Goal: Task Accomplishment & Management: Complete application form

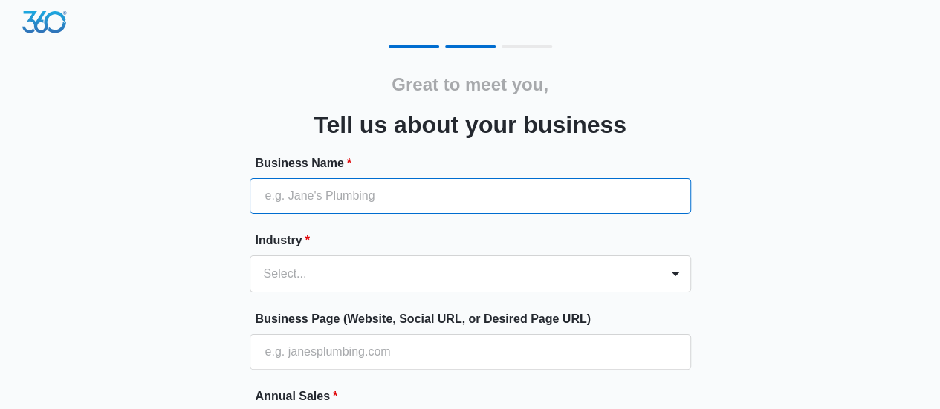
click at [453, 205] on input "Business Name *" at bounding box center [470, 196] width 441 height 36
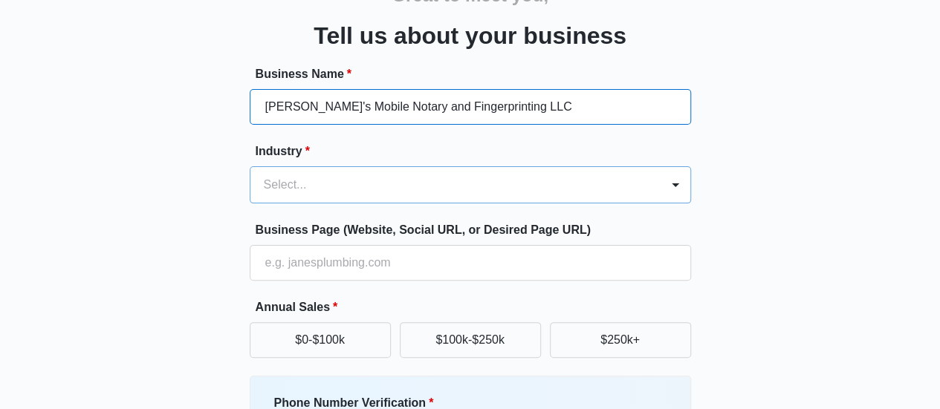
type input "[PERSON_NAME]'s Mobile Notary and Fingerprinting LLC"
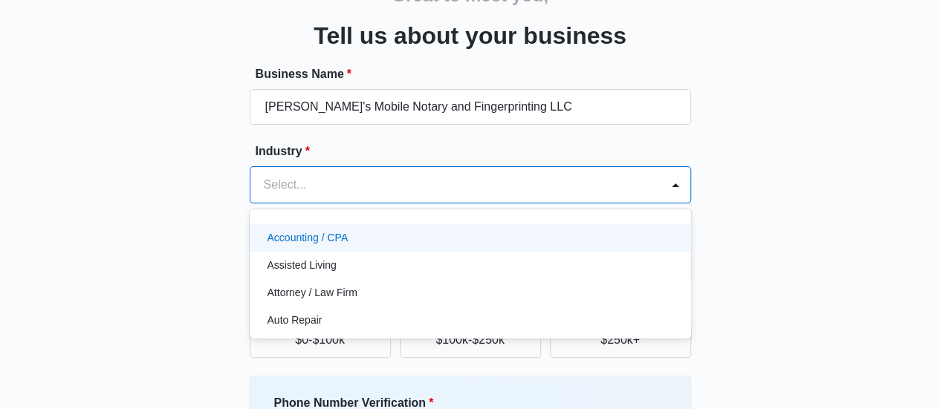
scroll to position [122, 0]
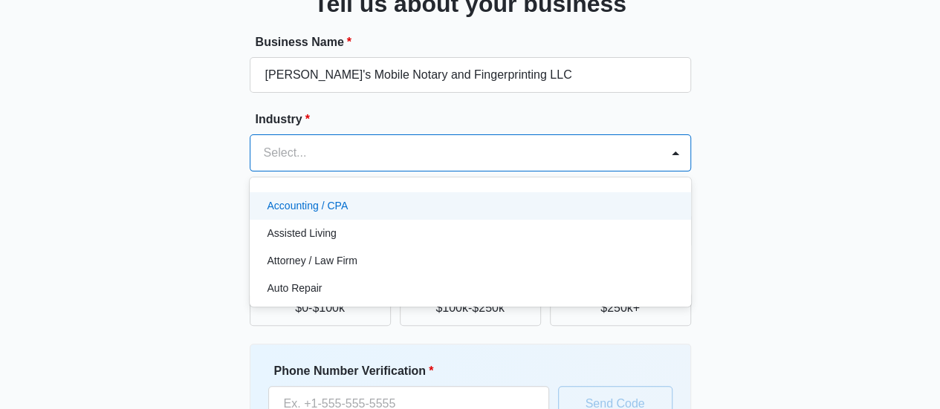
click at [453, 172] on div "49 results available. Use Up and Down to choose options, press Enter to select …" at bounding box center [470, 153] width 441 height 37
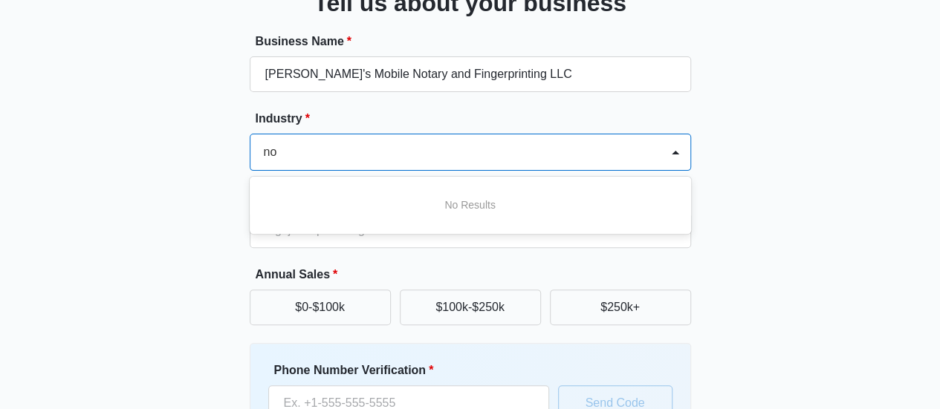
scroll to position [0, 0]
type input "n"
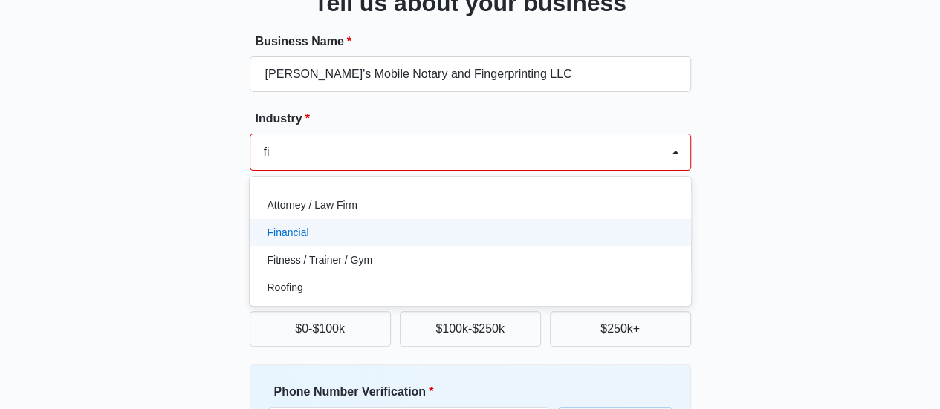
type input "f"
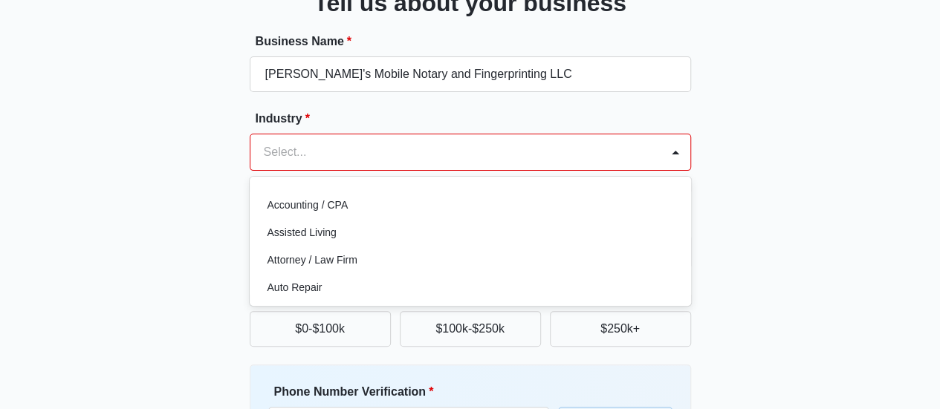
type input "n"
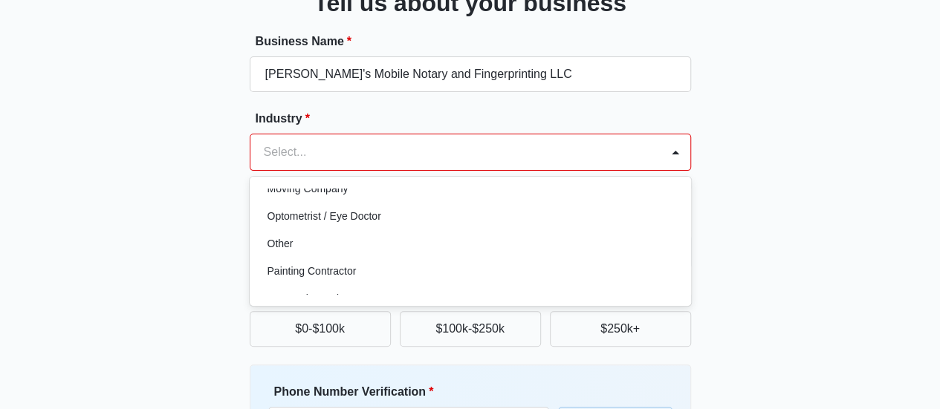
scroll to position [838, 0]
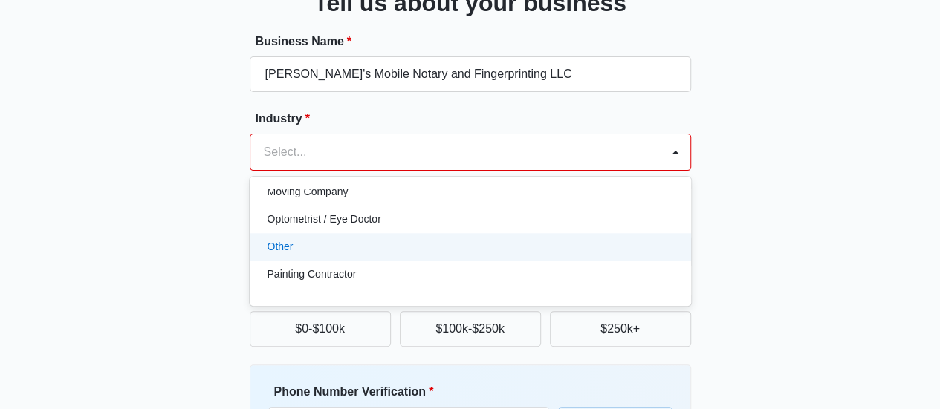
click at [525, 246] on div "Other" at bounding box center [469, 247] width 403 height 16
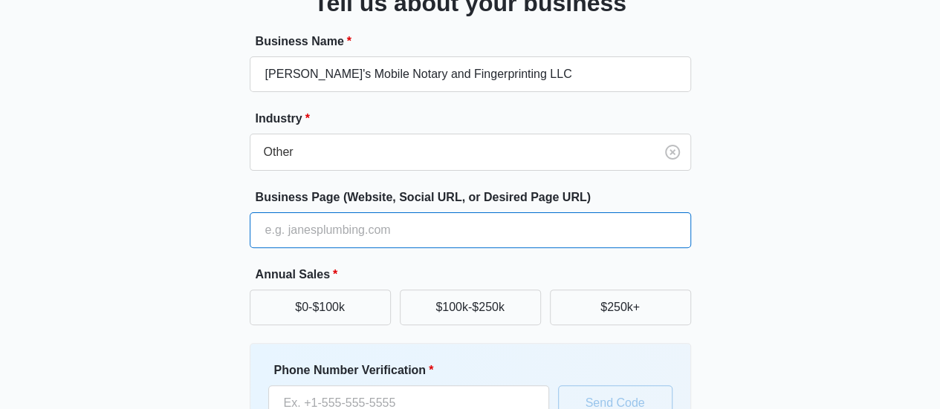
click at [502, 229] on input "Business Page (Website, Social URL, or Desired Page URL)" at bounding box center [470, 231] width 441 height 36
paste input "https://deesmobilenotaryandprints.com/dee-s-mobile-fingerprinting-and-notary"
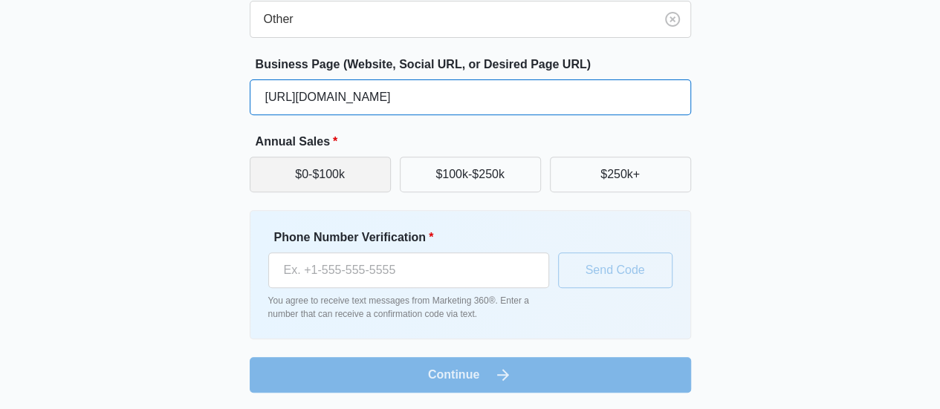
type input "https://deesmobilenotaryandprints.com/dee-s-mobile-fingerprinting-and-notary"
click at [368, 185] on button "$0-$100k" at bounding box center [320, 175] width 141 height 36
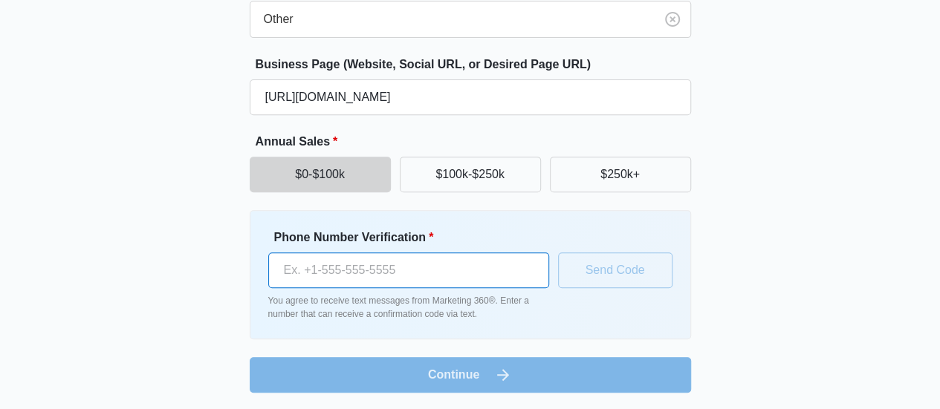
click at [386, 273] on input "Phone Number Verification *" at bounding box center [408, 271] width 281 height 36
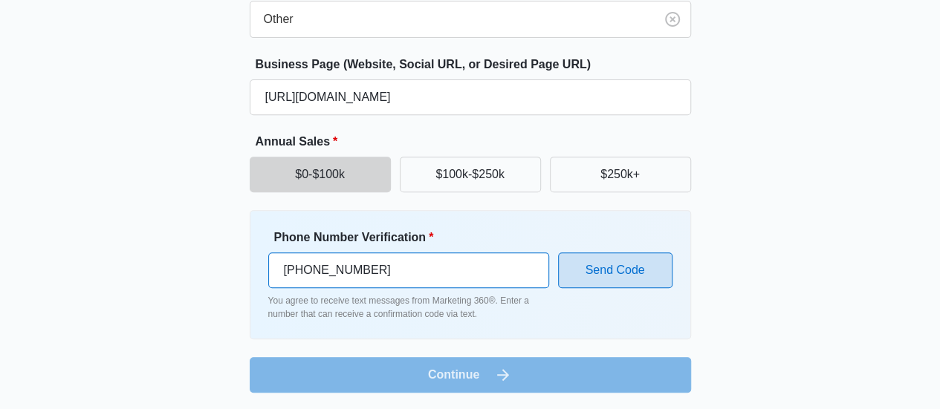
type input "(336) 558-0837"
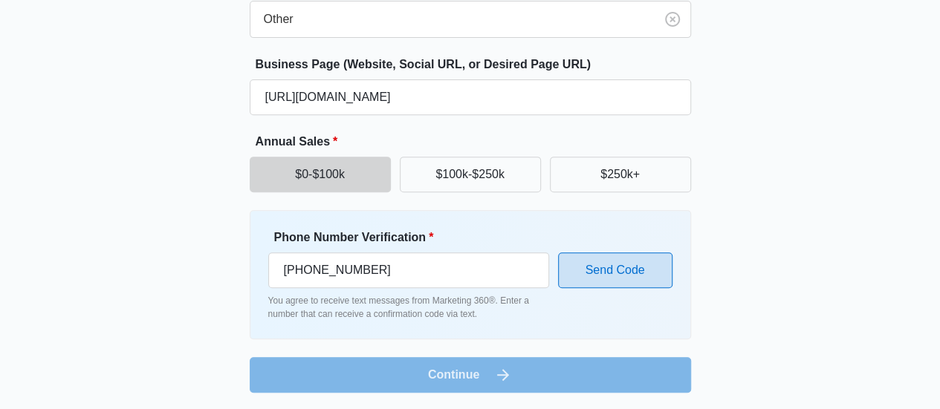
click at [605, 270] on button "Send Code" at bounding box center [615, 271] width 114 height 36
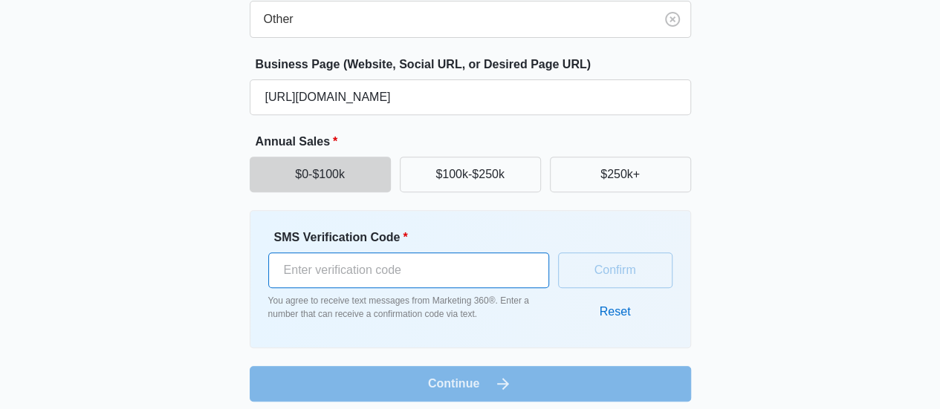
click at [342, 268] on input "SMS Verification Code *" at bounding box center [408, 271] width 281 height 36
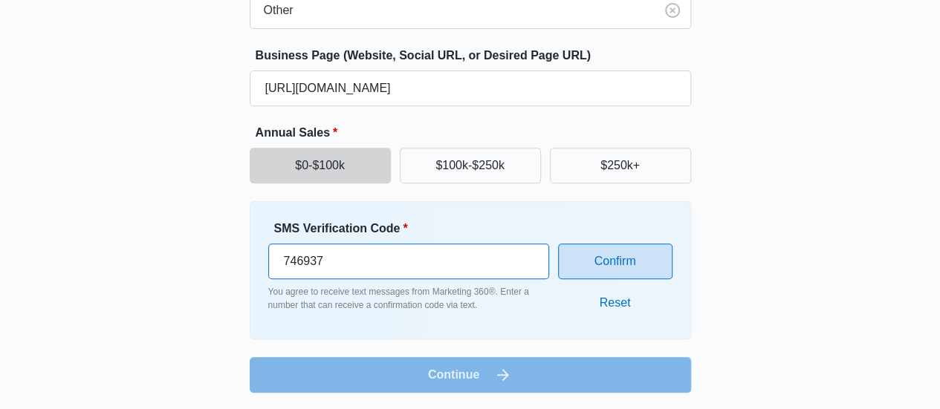
type input "746937"
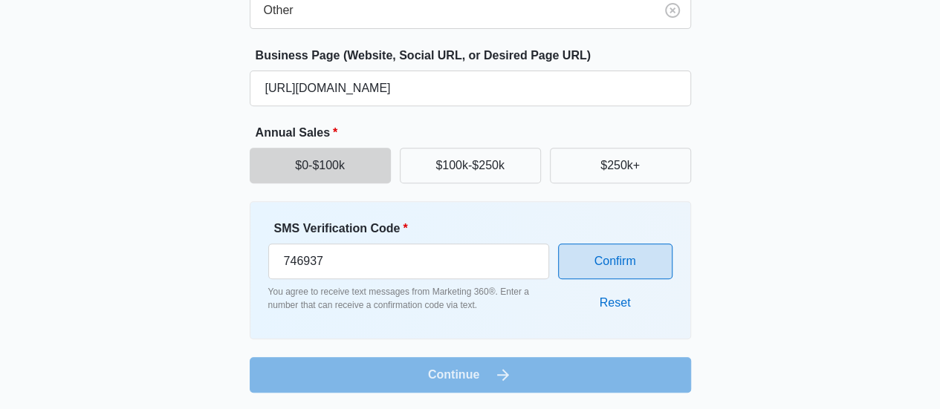
click at [608, 262] on button "Confirm" at bounding box center [615, 262] width 114 height 36
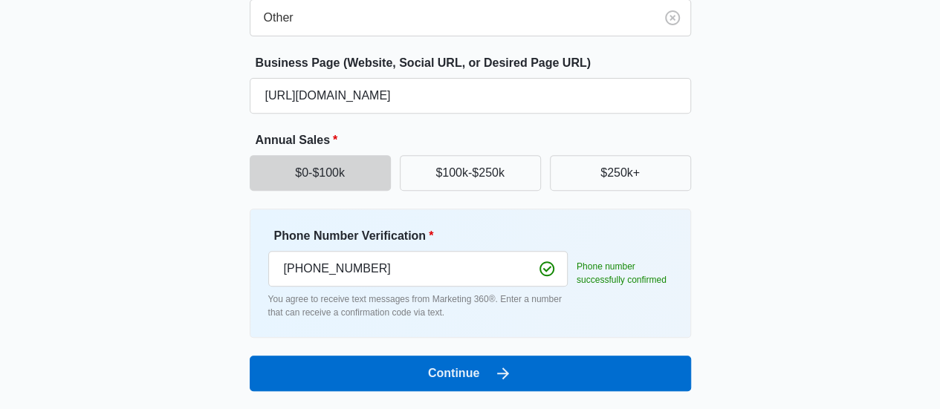
scroll to position [255, 0]
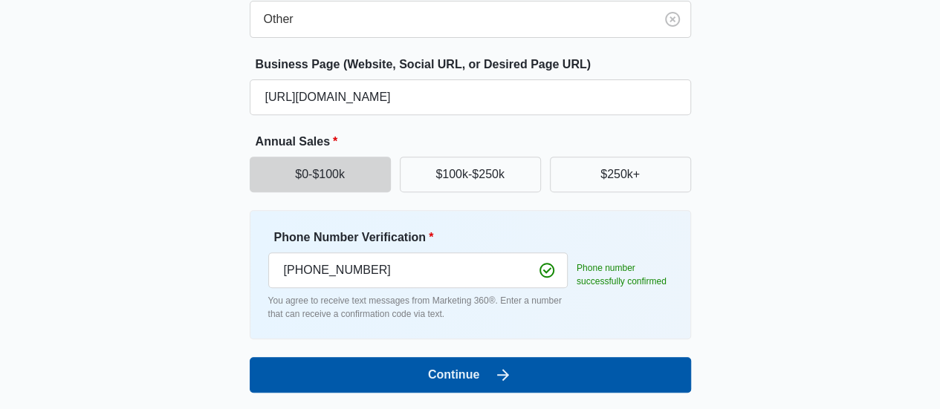
click at [374, 370] on button "Continue" at bounding box center [470, 375] width 441 height 36
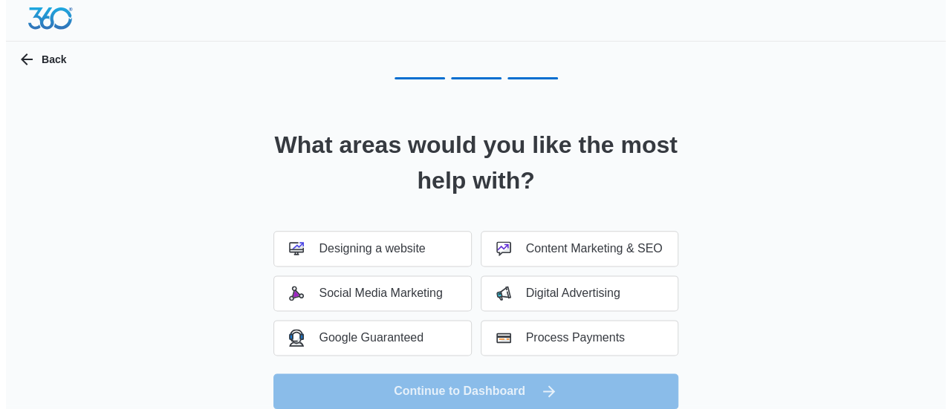
scroll to position [0, 0]
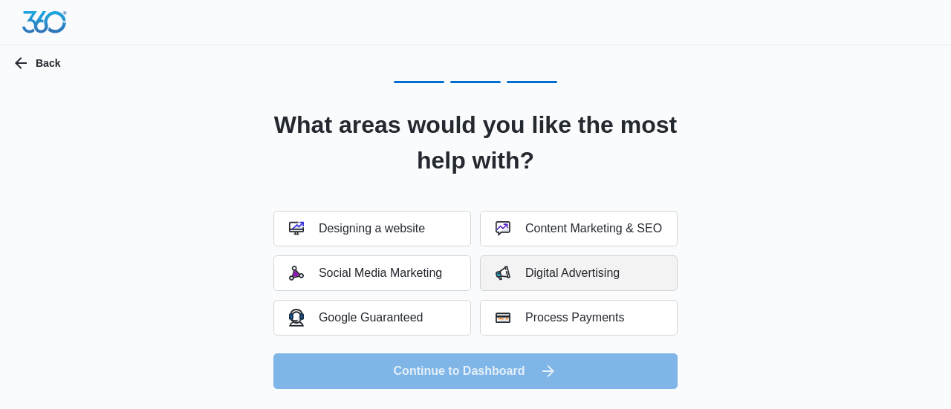
click at [652, 270] on button "Digital Advertising" at bounding box center [579, 274] width 198 height 36
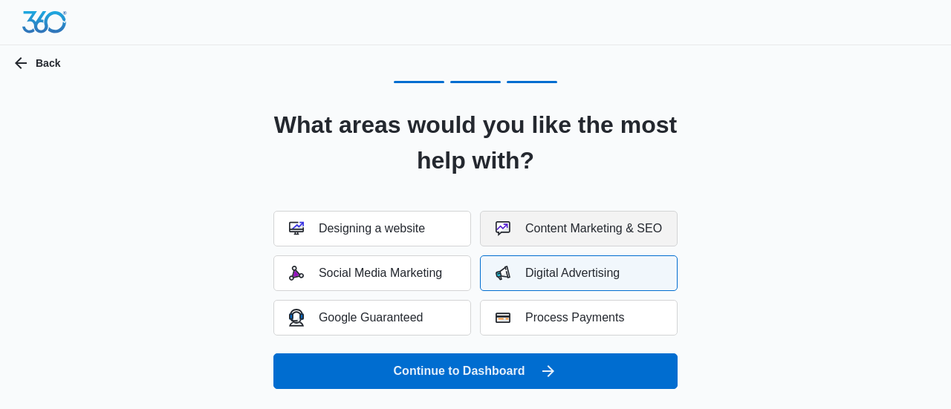
click at [645, 244] on button "Content Marketing & SEO" at bounding box center [579, 229] width 198 height 36
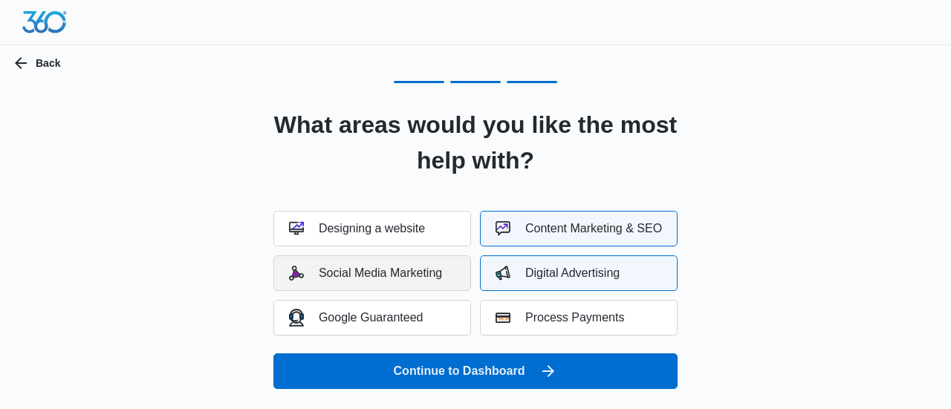
click at [461, 289] on button "Social Media Marketing" at bounding box center [372, 274] width 198 height 36
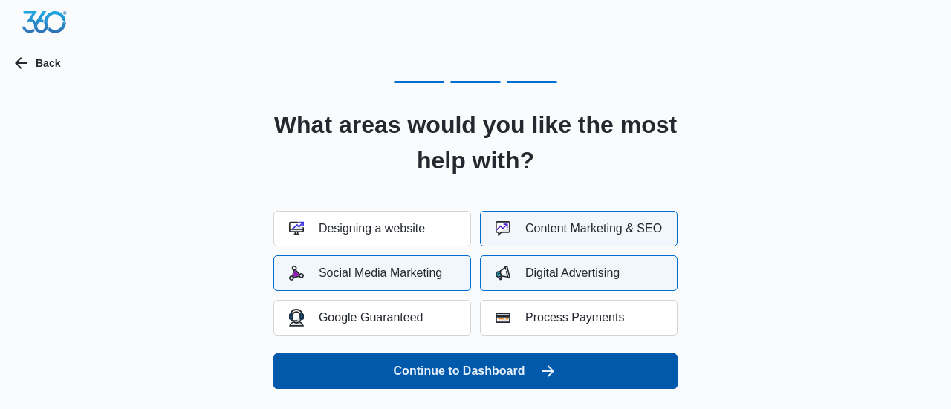
click at [482, 377] on button "Continue to Dashboard" at bounding box center [475, 372] width 404 height 36
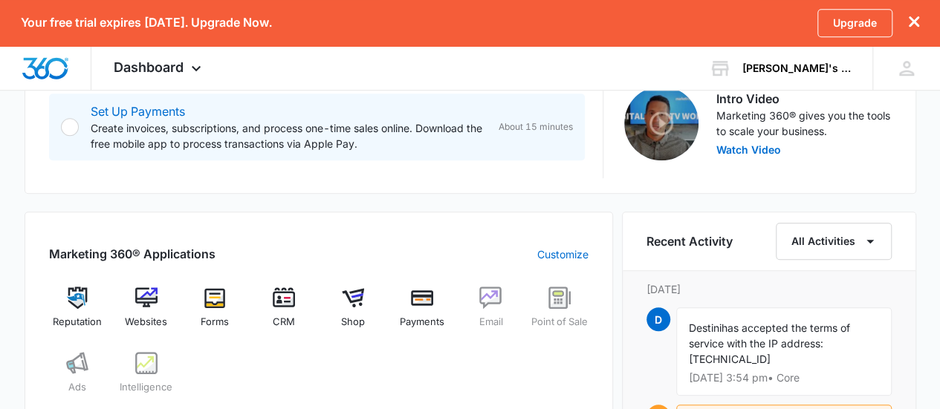
scroll to position [479, 0]
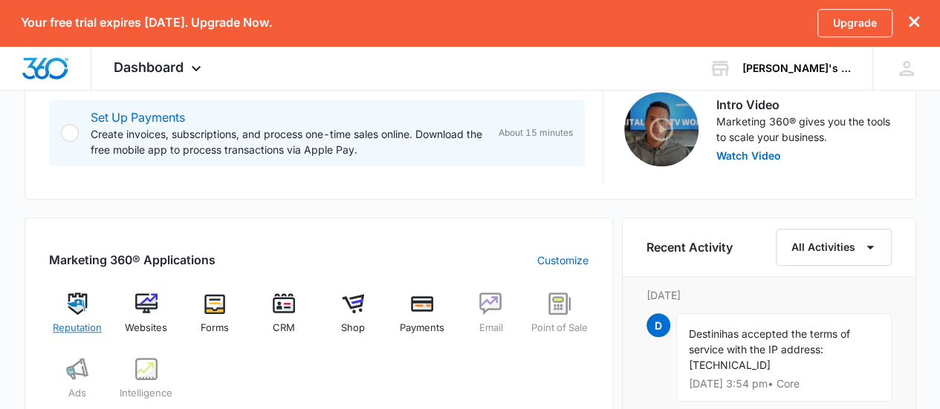
click at [79, 307] on img at bounding box center [77, 304] width 22 height 22
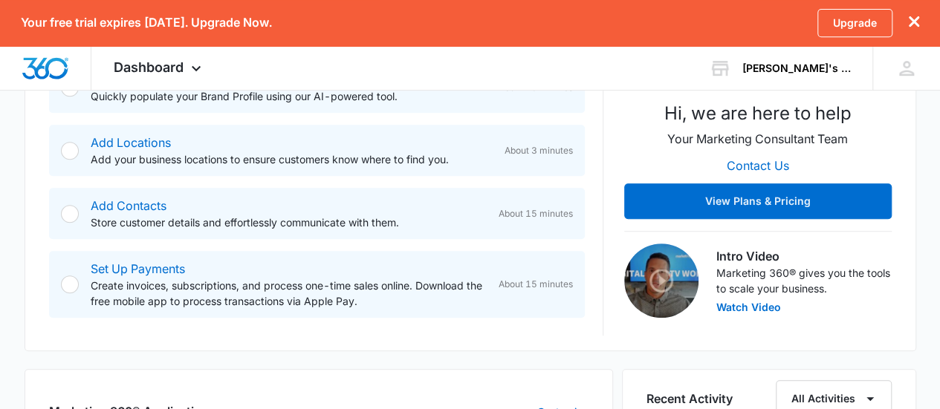
scroll to position [329, 0]
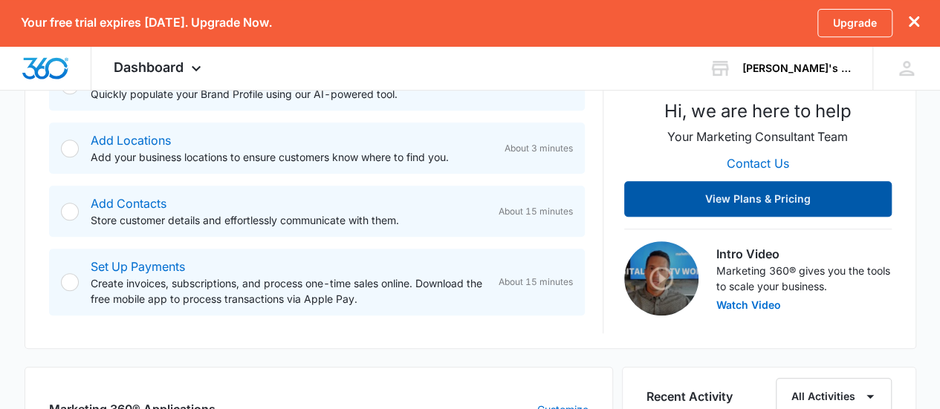
click at [761, 195] on button "View Plans & Pricing" at bounding box center [758, 199] width 268 height 36
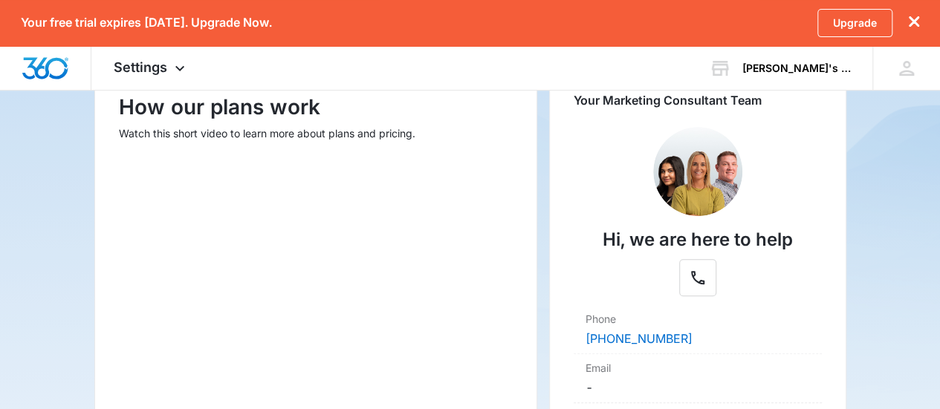
scroll to position [233, 0]
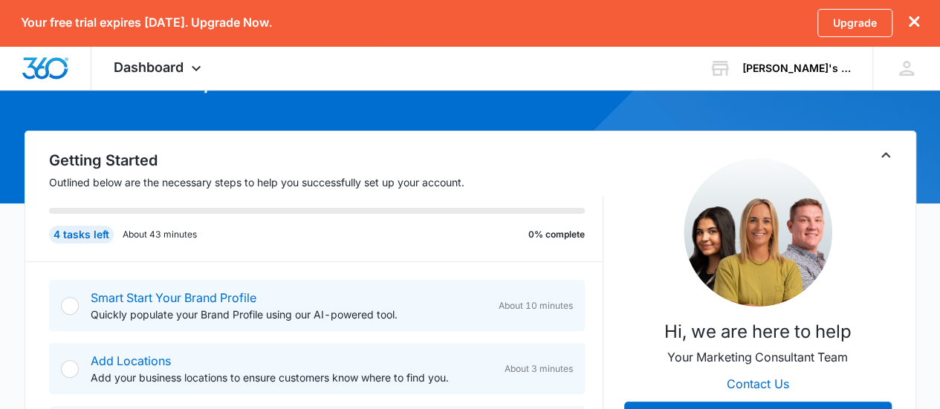
scroll to position [193, 0]
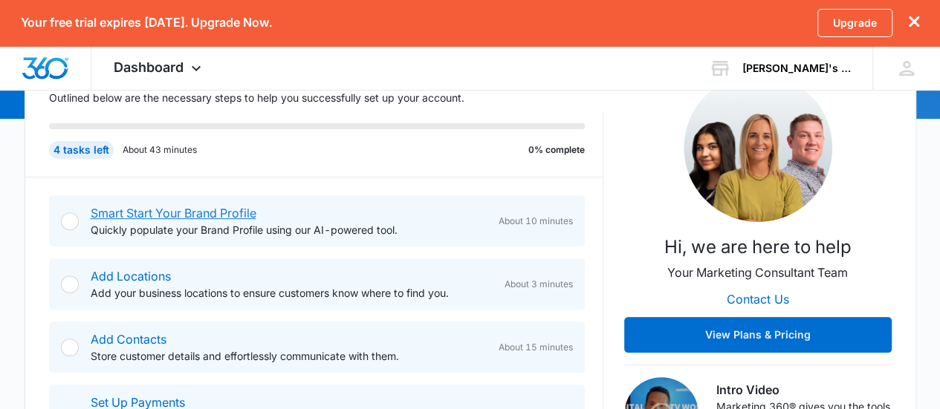
click at [203, 213] on link "Smart Start Your Brand Profile" at bounding box center [174, 213] width 166 height 15
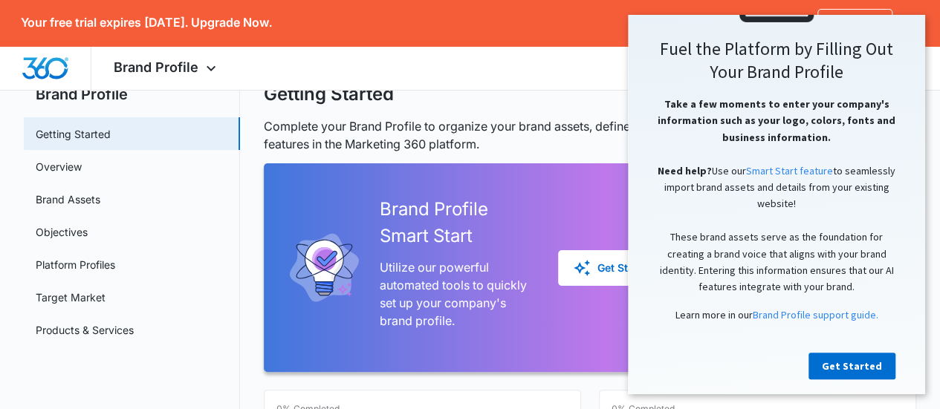
scroll to position [216, 0]
click at [497, 105] on div "Getting Started" at bounding box center [590, 94] width 653 height 22
click at [106, 304] on link "Target Market" at bounding box center [71, 298] width 70 height 16
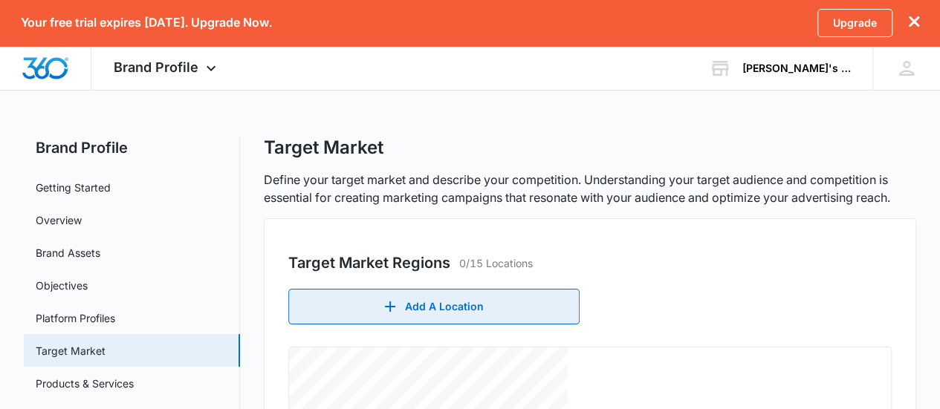
click at [535, 294] on button "Add A Location" at bounding box center [433, 307] width 291 height 36
